Goal: Task Accomplishment & Management: Manage account settings

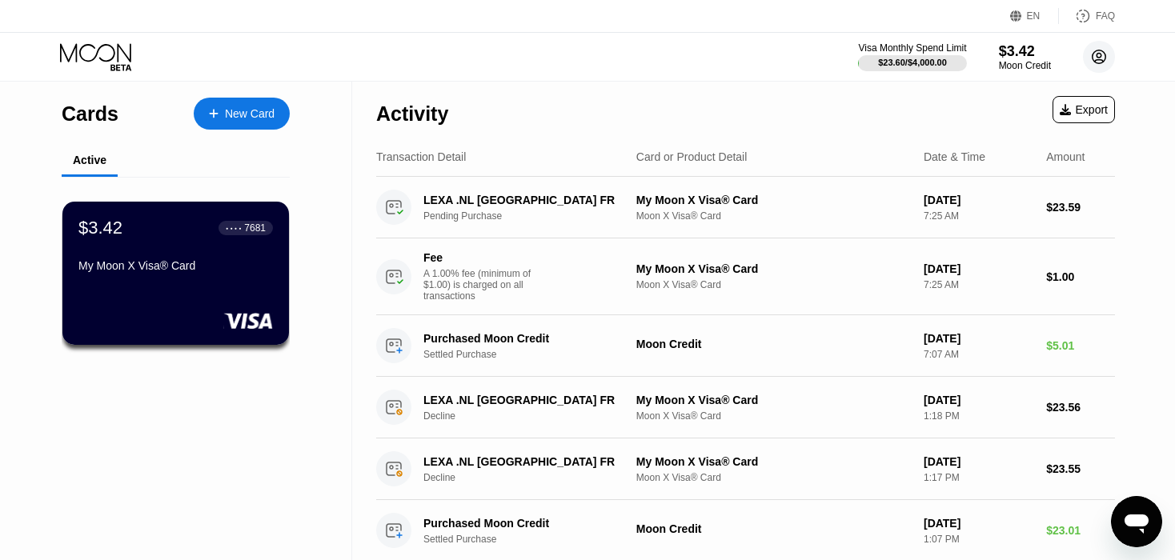
click at [1098, 58] on icon at bounding box center [1099, 57] width 9 height 9
click at [1096, 70] on circle at bounding box center [1099, 57] width 32 height 32
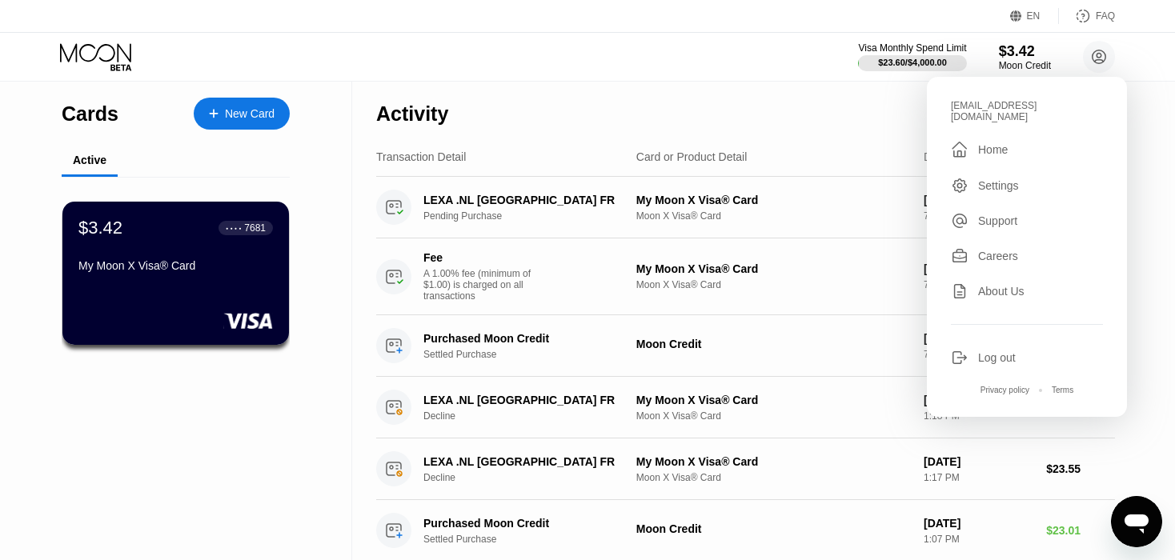
click at [982, 335] on div "robertbrant83@outlook.com  Home Settings Support Careers About Us Log out Priv…" at bounding box center [1027, 247] width 200 height 340
click at [998, 351] on div "Log out" at bounding box center [997, 357] width 38 height 13
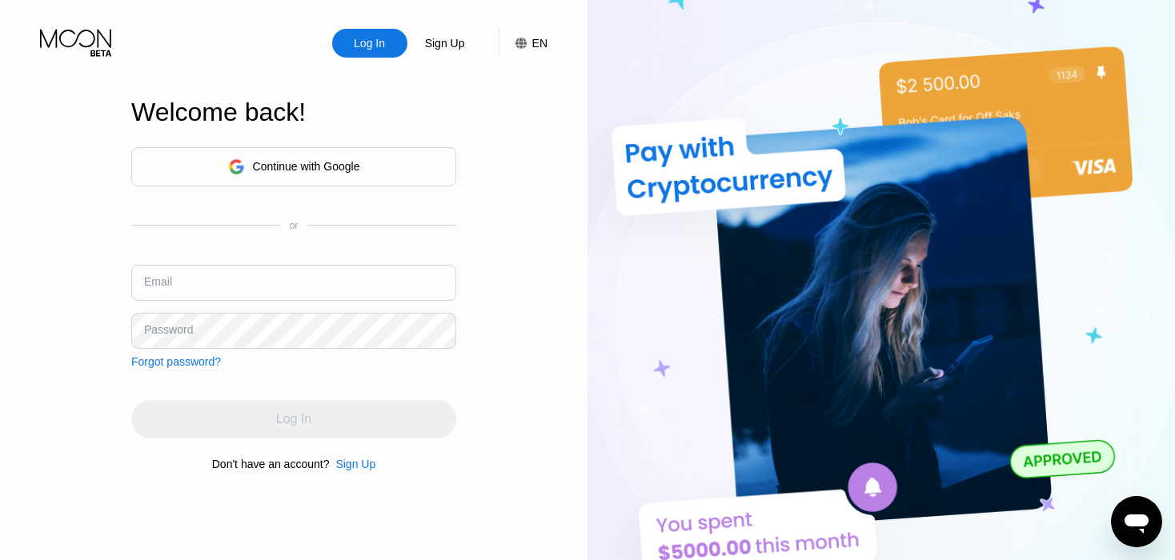
click at [191, 286] on input "text" at bounding box center [293, 283] width 325 height 36
click at [233, 294] on input "text" at bounding box center [293, 283] width 325 height 36
paste input "[EMAIL_ADDRESS][DOMAIN_NAME]"
type input "[EMAIL_ADDRESS][DOMAIN_NAME]"
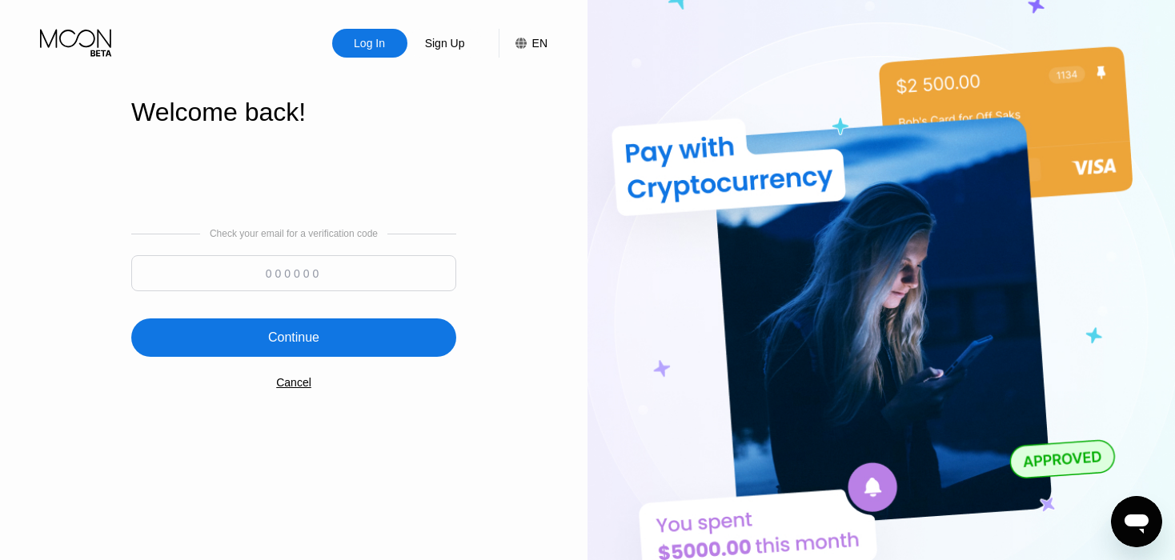
click at [314, 260] on input at bounding box center [293, 273] width 325 height 36
paste input "957857"
type input "957857"
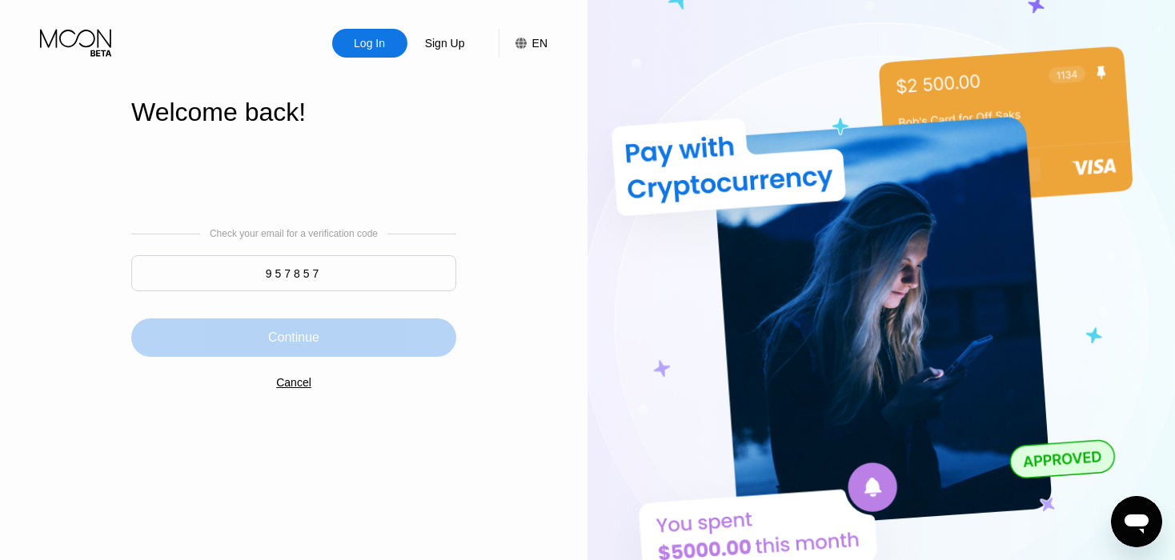
click at [329, 334] on div "Continue" at bounding box center [293, 337] width 325 height 38
